Goal: Obtain resource: Download file/media

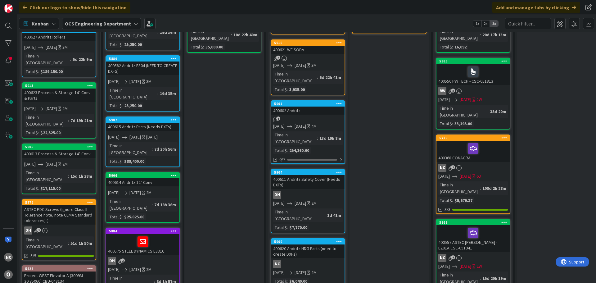
scroll to position [99, 0]
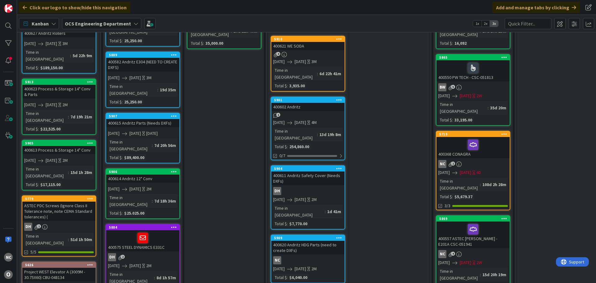
click at [495, 139] on div "400368 CONAGRA" at bounding box center [473, 147] width 73 height 21
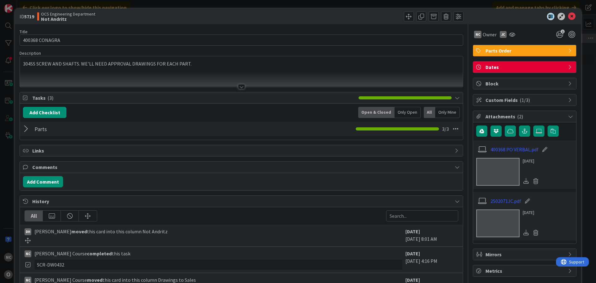
click at [23, 127] on div at bounding box center [27, 128] width 8 height 11
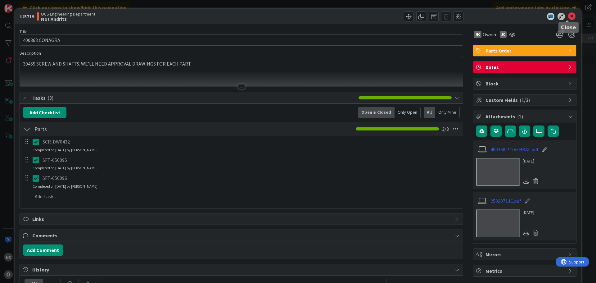
click at [569, 15] on icon at bounding box center [572, 16] width 7 height 7
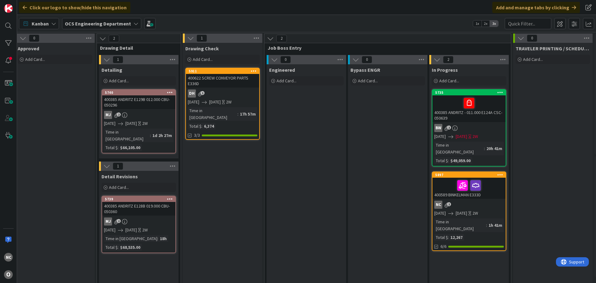
scroll to position [0, 511]
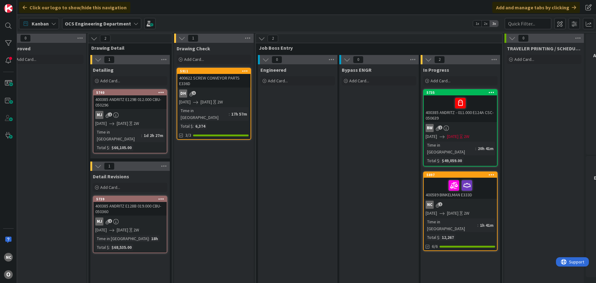
click at [486, 190] on div "400589 BINKELMAN E333D" at bounding box center [460, 188] width 73 height 21
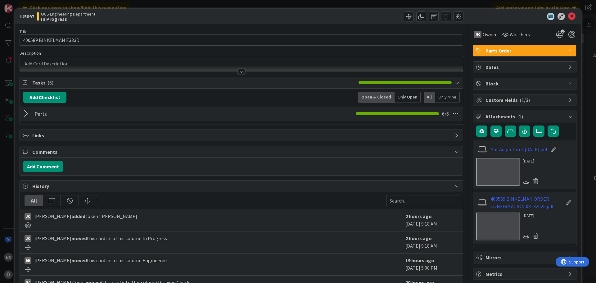
drag, startPoint x: 25, startPoint y: 117, endPoint x: 70, endPoint y: 113, distance: 45.8
click at [29, 115] on div at bounding box center [27, 113] width 8 height 11
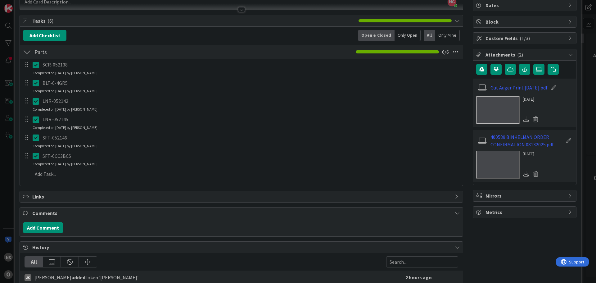
scroll to position [62, 0]
click at [521, 88] on link "Gut Auger Print 7-14-2025.pdf" at bounding box center [519, 87] width 57 height 7
click at [514, 84] on link "Gut Auger Print 7-14-2025.pdf" at bounding box center [519, 87] width 57 height 7
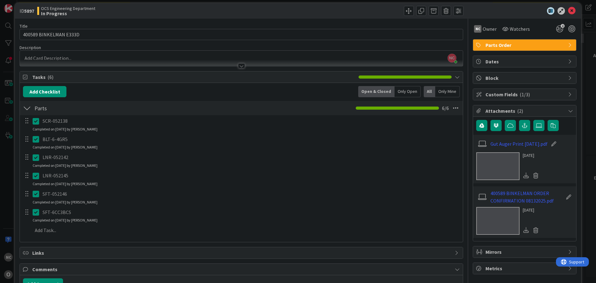
scroll to position [0, 0]
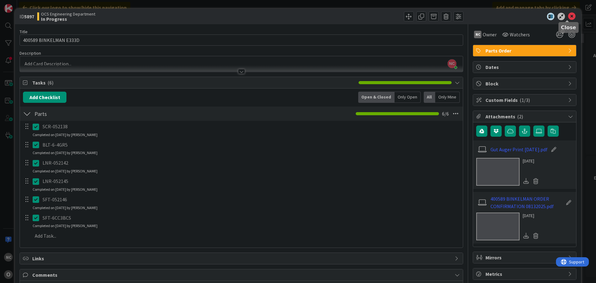
click at [569, 16] on icon at bounding box center [572, 16] width 7 height 7
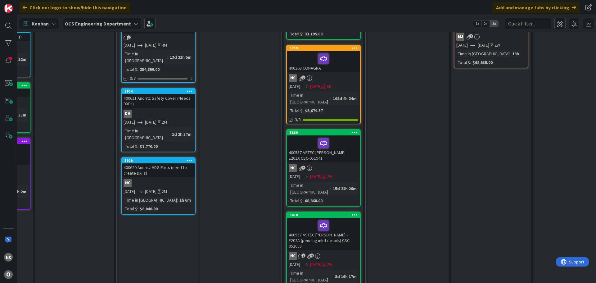
scroll to position [186, 150]
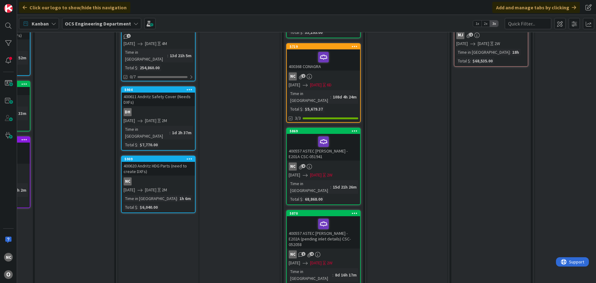
click at [347, 51] on div at bounding box center [324, 57] width 70 height 13
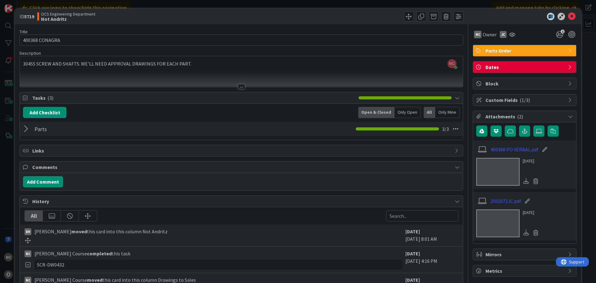
click at [23, 130] on div at bounding box center [27, 128] width 8 height 11
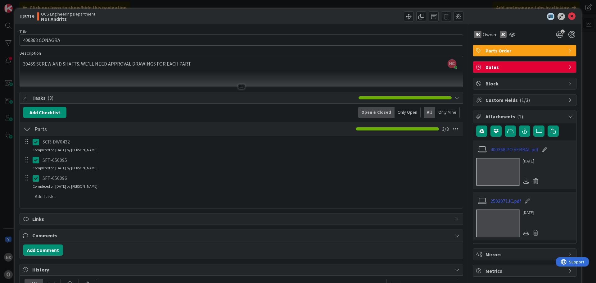
click at [514, 148] on link "400368 PO VERBAL.pdf" at bounding box center [515, 149] width 48 height 7
click at [500, 201] on link "2502071JC.pdf" at bounding box center [506, 200] width 31 height 7
click at [569, 14] on icon at bounding box center [572, 16] width 7 height 7
